Goal: Obtain resource: Obtain resource

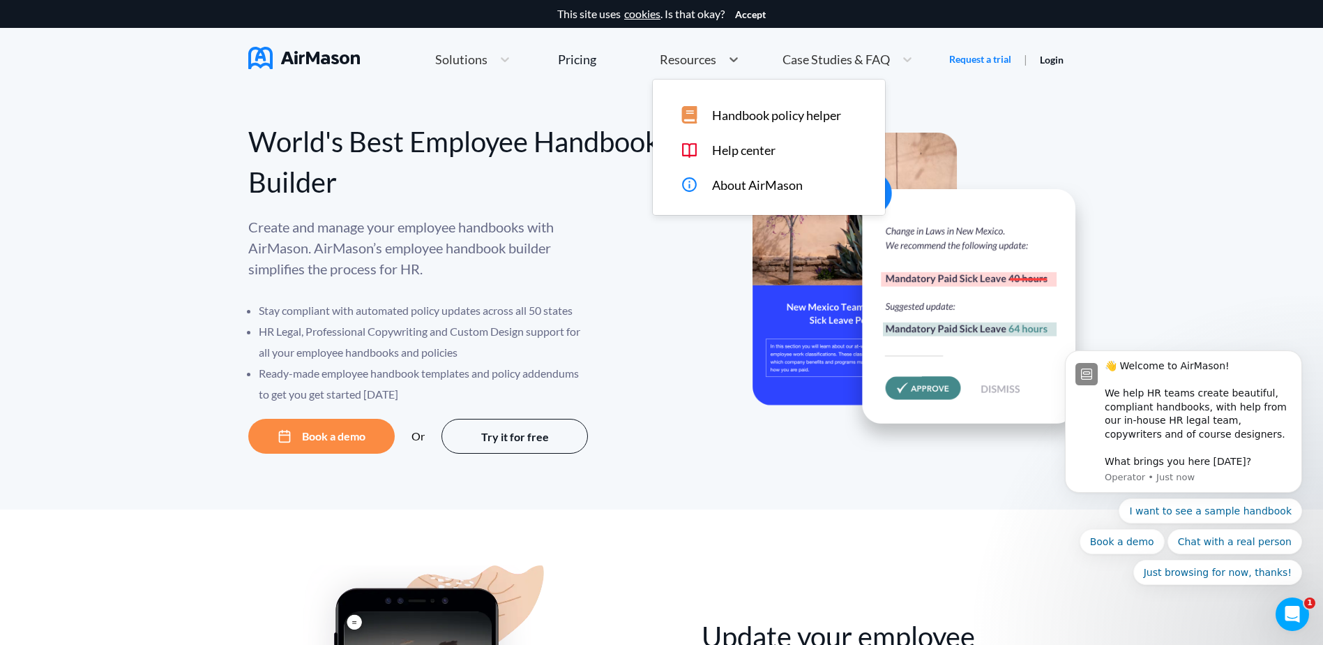
click at [685, 67] on div "Resources" at bounding box center [687, 59] width 68 height 17
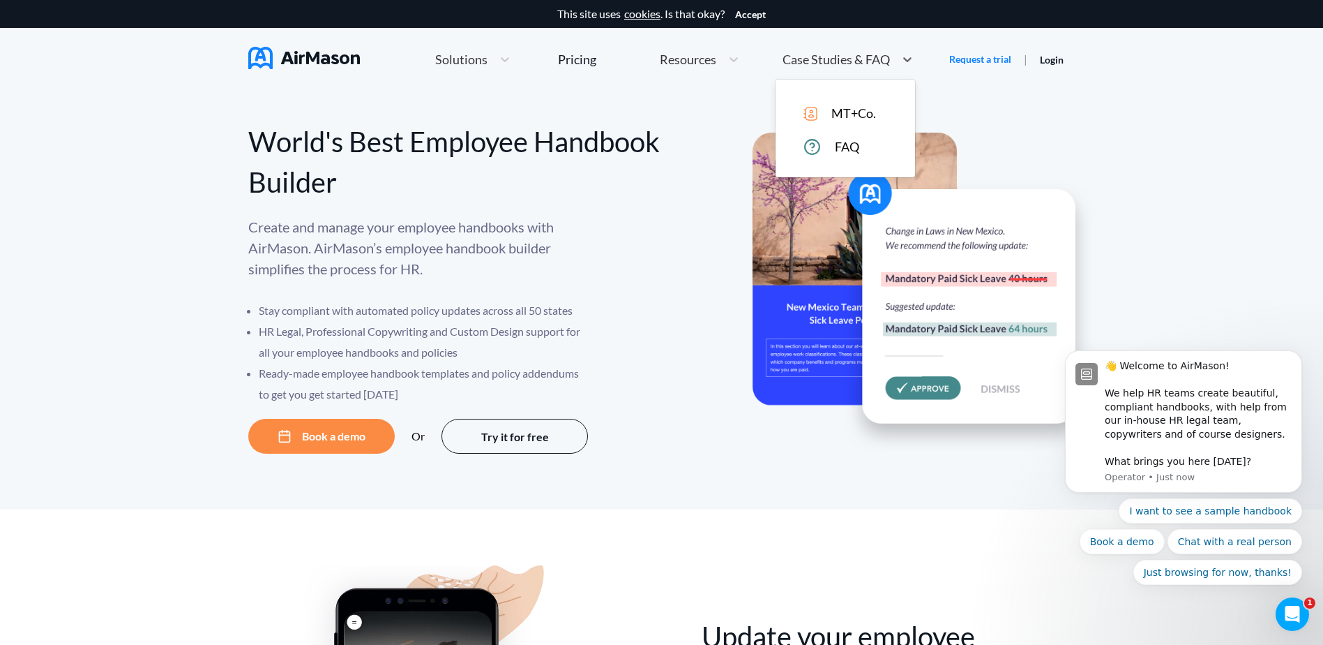
click at [816, 59] on span "Case Studies & FAQ" at bounding box center [836, 59] width 107 height 13
click at [513, 61] on div at bounding box center [505, 59] width 25 height 14
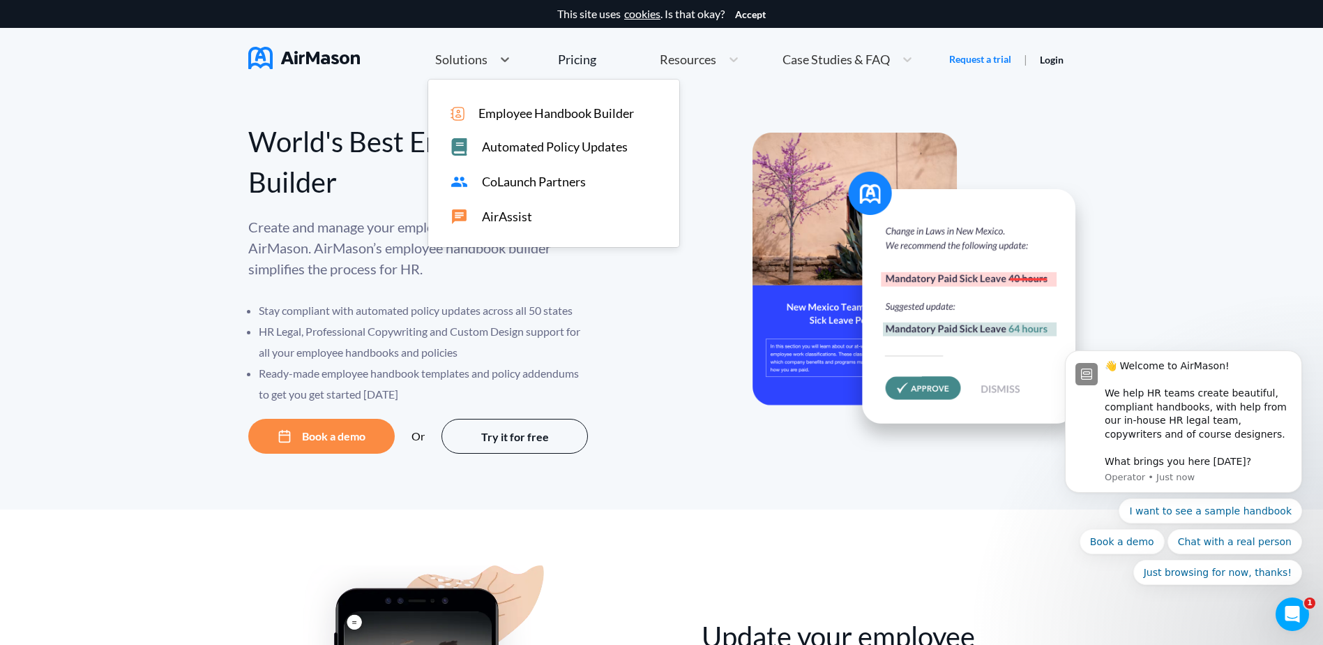
click at [722, 104] on div "World's Best Employee Handbook Builder Create and manage your employee handbook…" at bounding box center [661, 300] width 1323 height 419
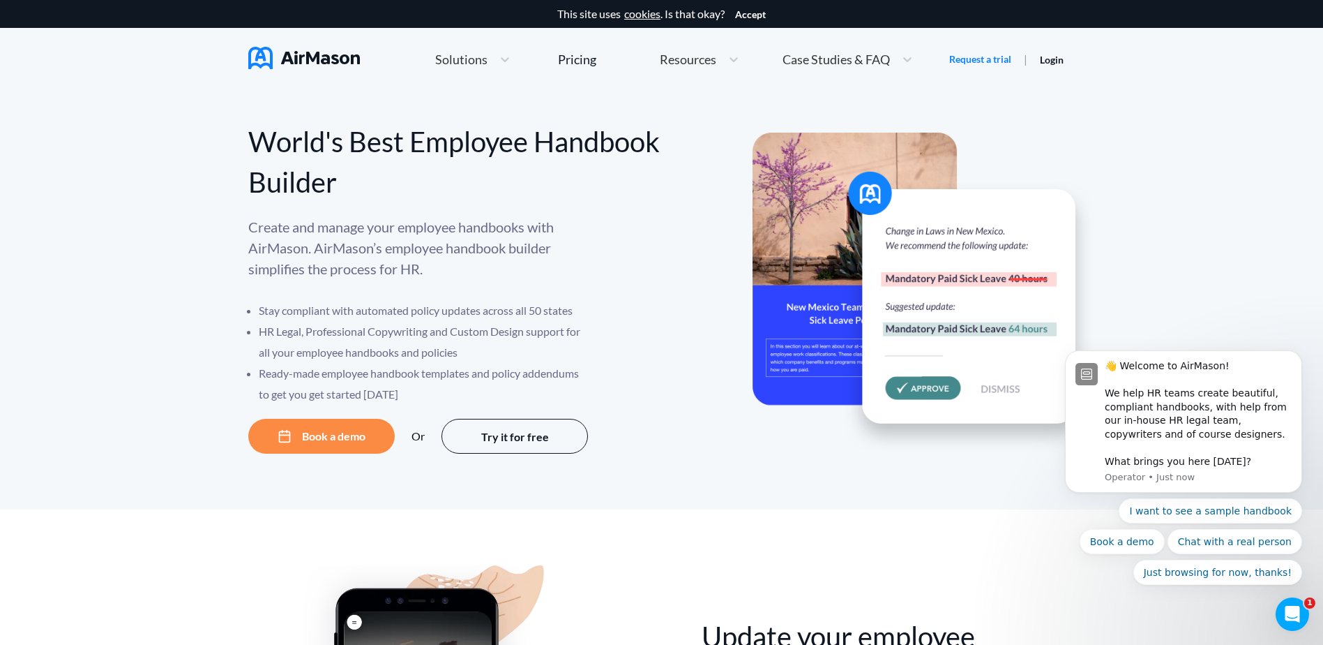
click at [1107, 166] on div "World's Best Employee Handbook Builder Create and manage your employee handbook…" at bounding box center [661, 300] width 1323 height 419
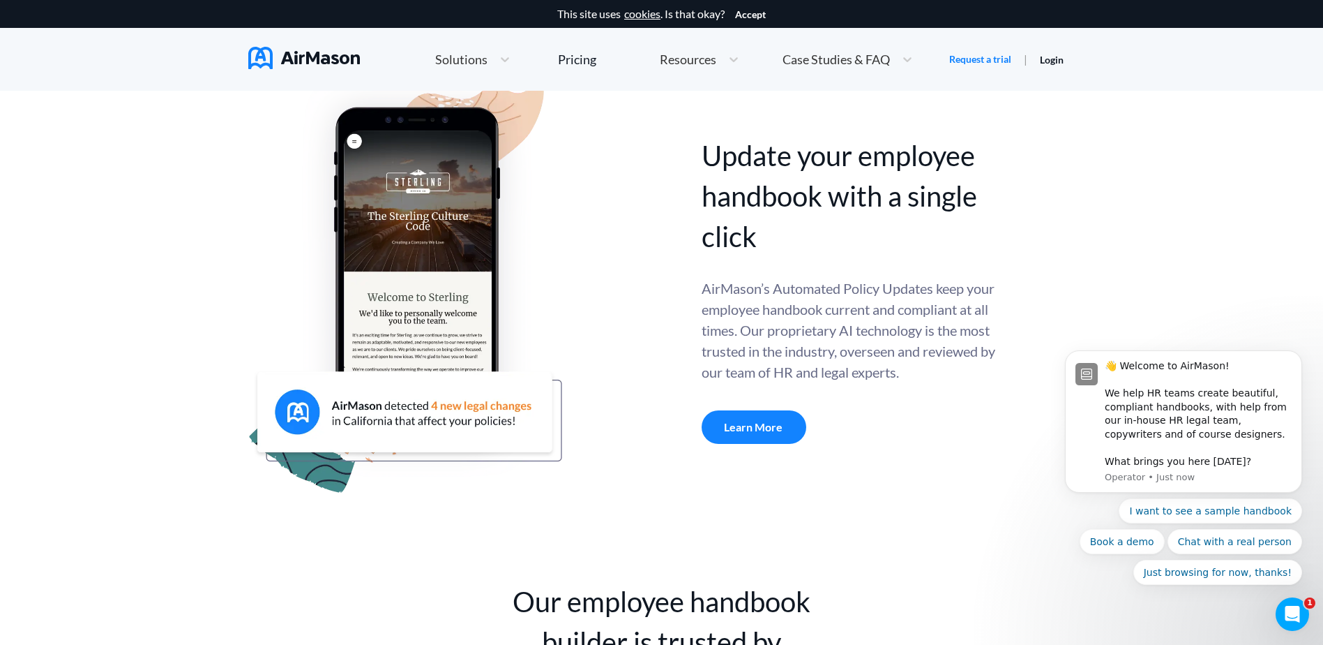
scroll to position [488, 0]
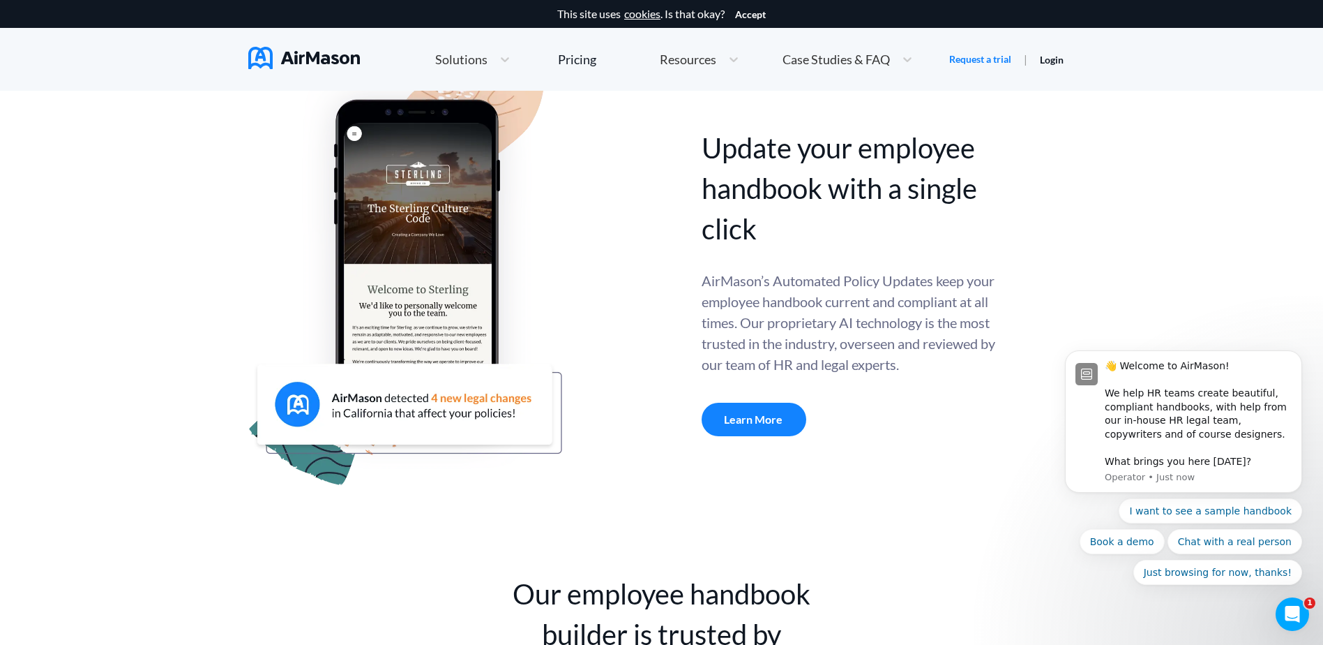
click at [760, 417] on div "Learn More" at bounding box center [754, 419] width 105 height 33
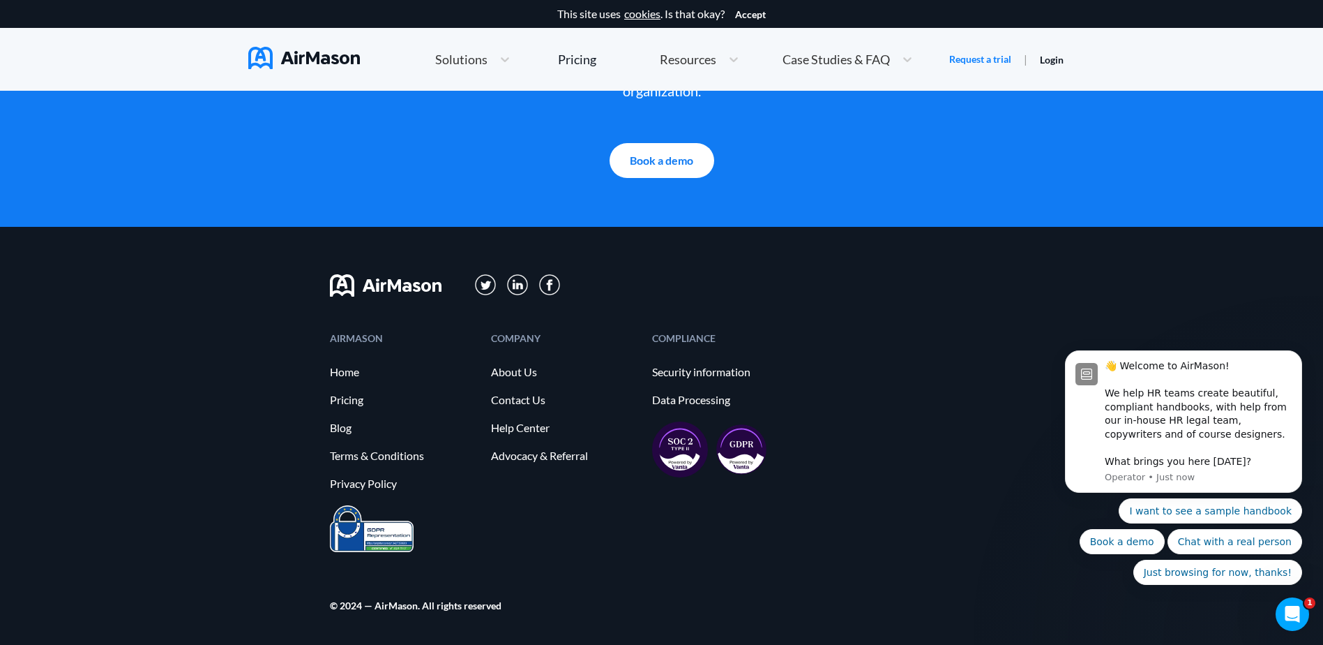
scroll to position [3066, 0]
click at [518, 377] on link "About Us" at bounding box center [564, 372] width 147 height 13
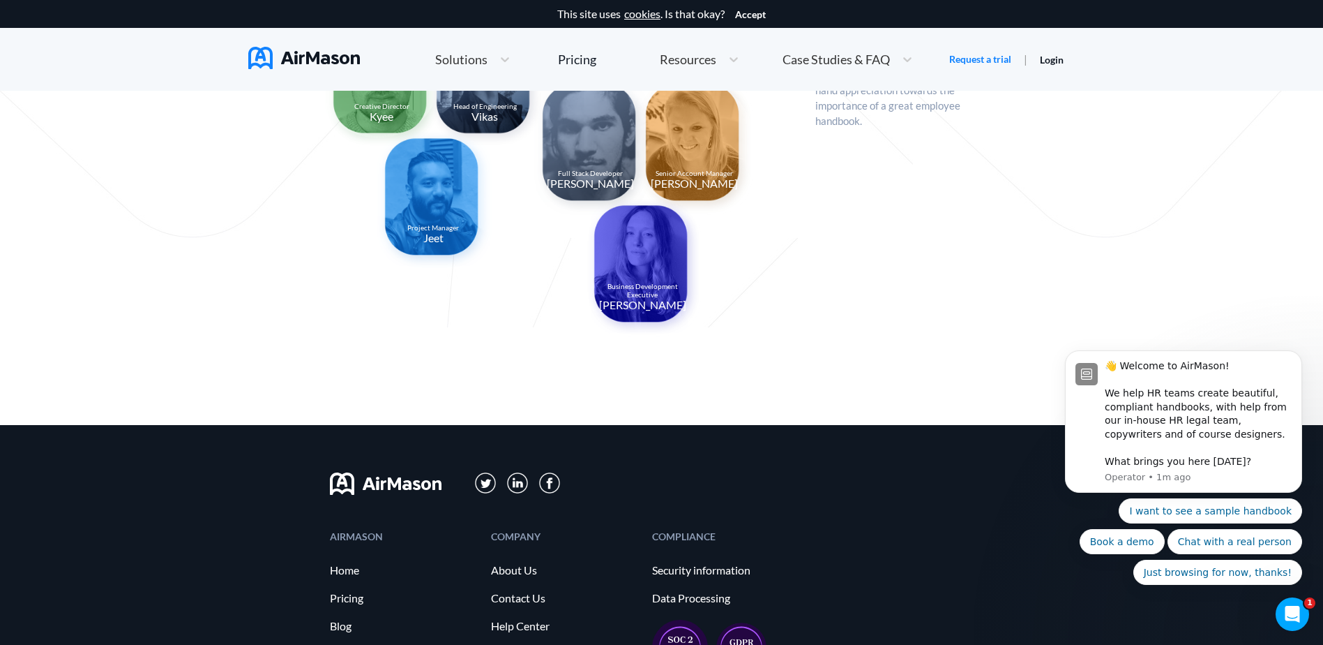
scroll to position [1459, 0]
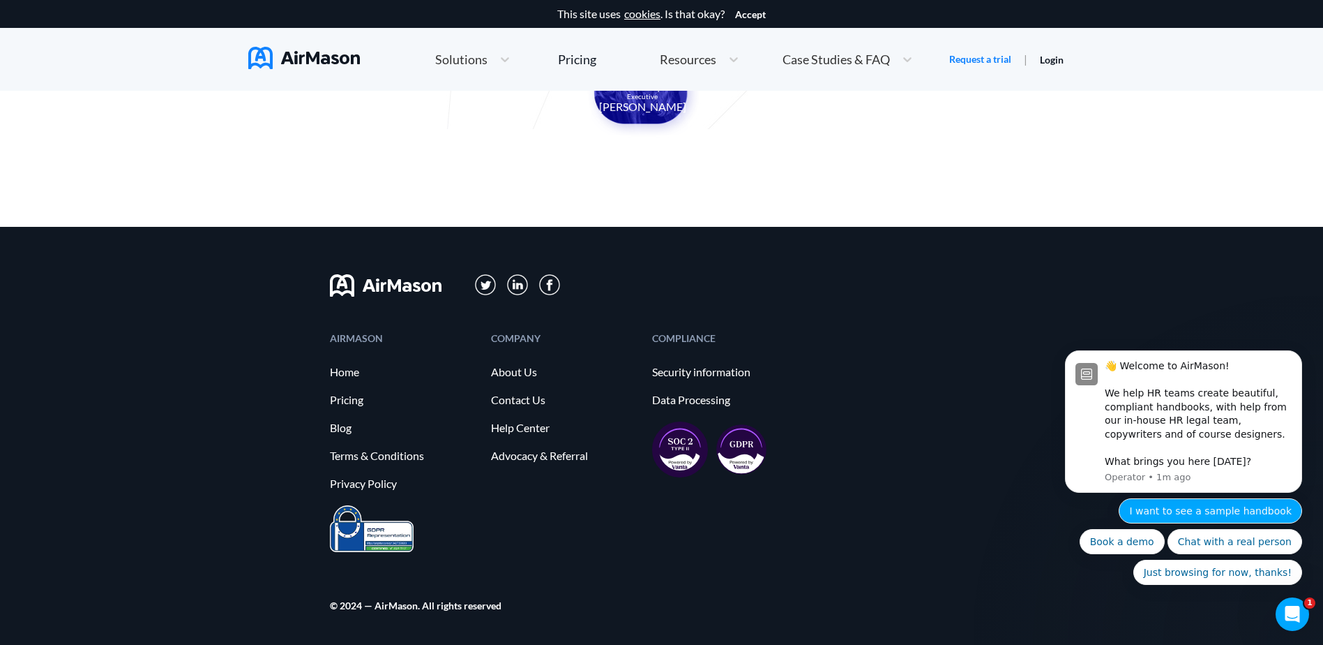
click at [1168, 511] on button "I want to see a sample handbook" at bounding box center [1210, 510] width 183 height 25
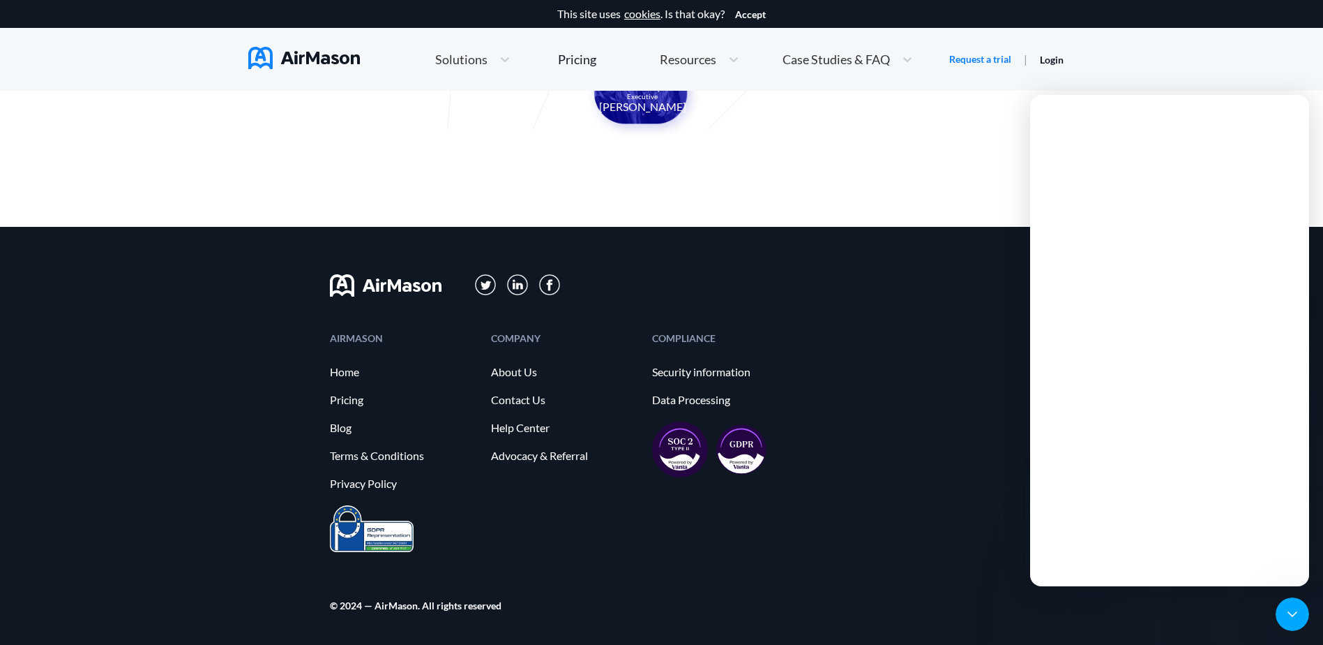
scroll to position [0, 0]
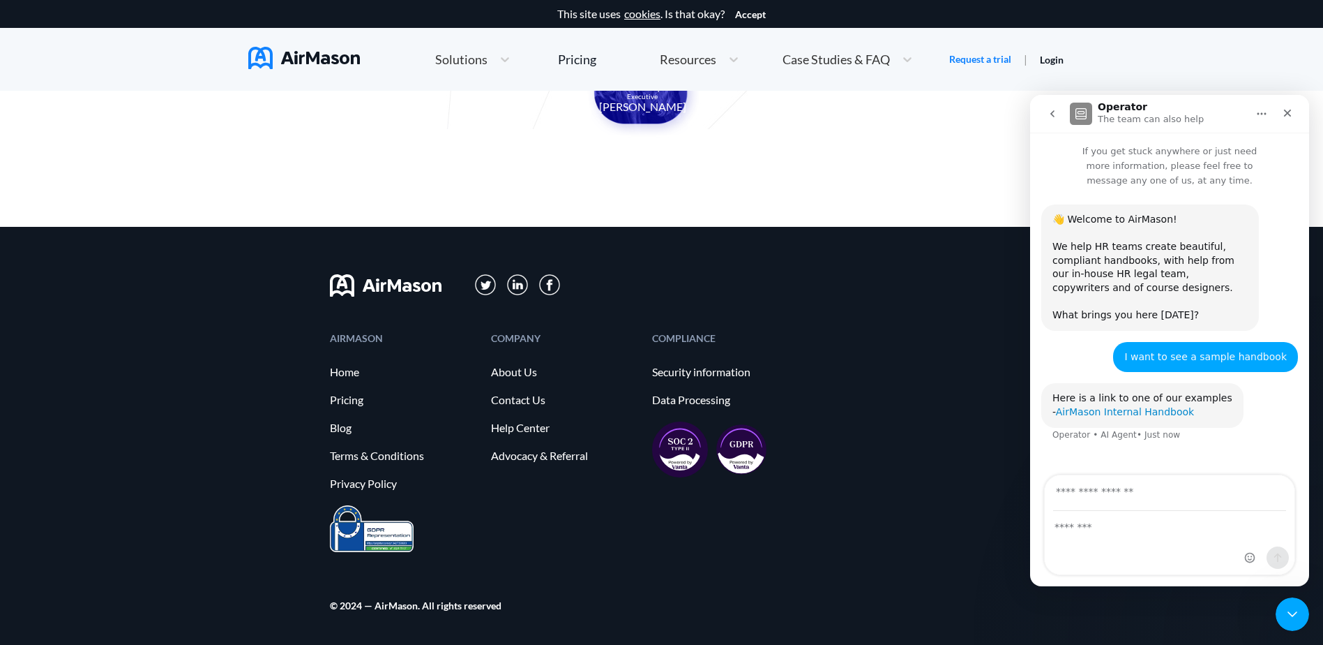
click at [1148, 406] on link "AirMason Internal Handbook" at bounding box center [1125, 411] width 138 height 11
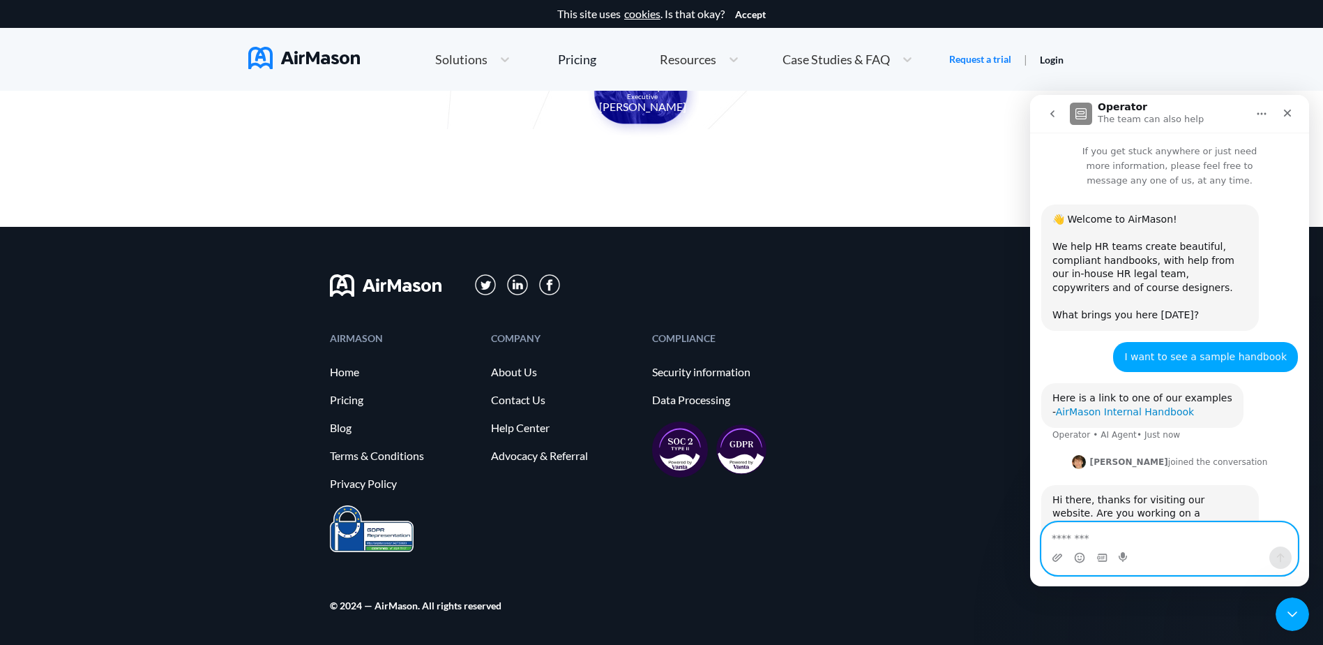
scroll to position [21, 0]
